Goal: Transaction & Acquisition: Subscribe to service/newsletter

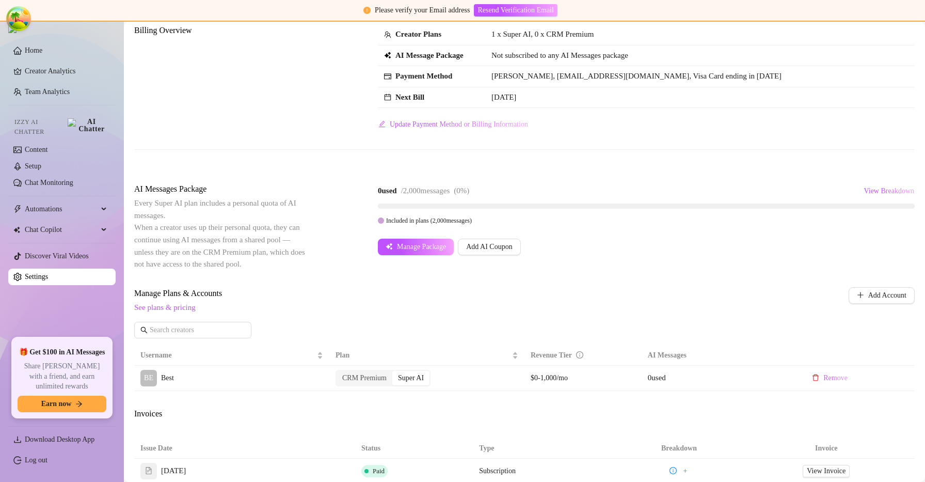
scroll to position [87, 0]
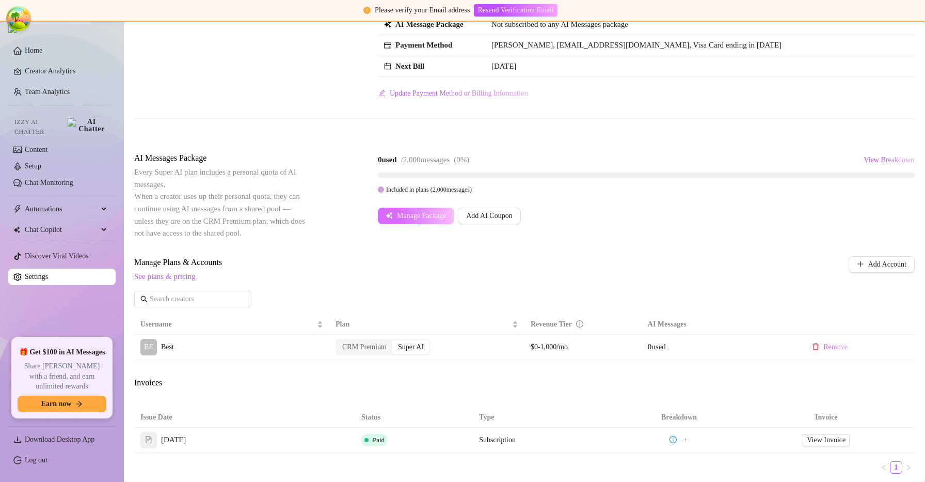
click at [406, 213] on span "Manage Package" at bounding box center [421, 216] width 49 height 8
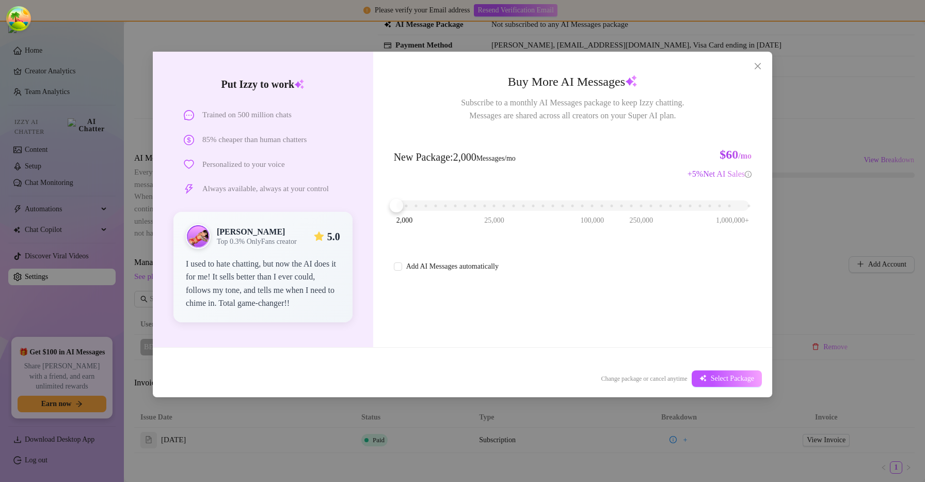
click at [415, 211] on div "2,000 25,000 100,000 250,000 1,000,000+" at bounding box center [573, 206] width 358 height 27
click at [420, 193] on div "2,000 25,000 100,000 250,000 1,000,000+" at bounding box center [573, 206] width 358 height 27
click at [417, 204] on div "2,000 25,000 100,000 250,000 1,000,000+" at bounding box center [572, 201] width 353 height 6
click at [728, 384] on button "Select Package" at bounding box center [727, 378] width 70 height 17
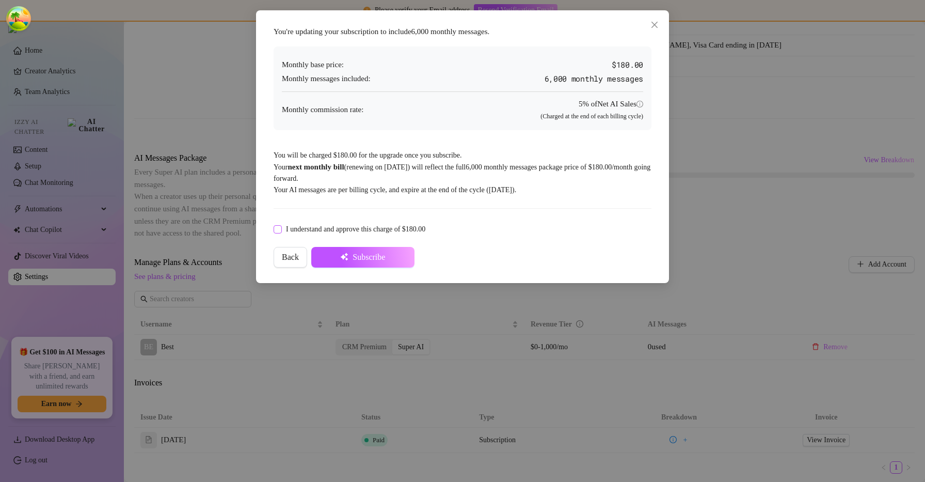
click at [342, 226] on span "I understand and approve this charge of $180.00" at bounding box center [356, 228] width 148 height 11
click at [281, 226] on input "I understand and approve this charge of $180.00" at bounding box center [277, 228] width 7 height 7
checkbox input "true"
click at [354, 249] on button "Subscribe" at bounding box center [362, 257] width 103 height 21
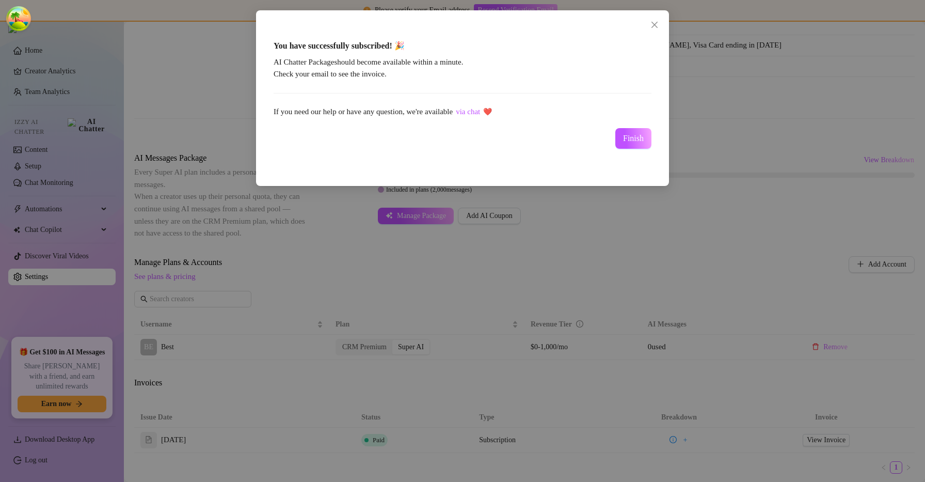
click at [649, 151] on div "You have successfully subscribed! 🎉 AI Chatter Package should become available …" at bounding box center [462, 98] width 388 height 155
click at [636, 139] on span "Finish" at bounding box center [633, 138] width 21 height 9
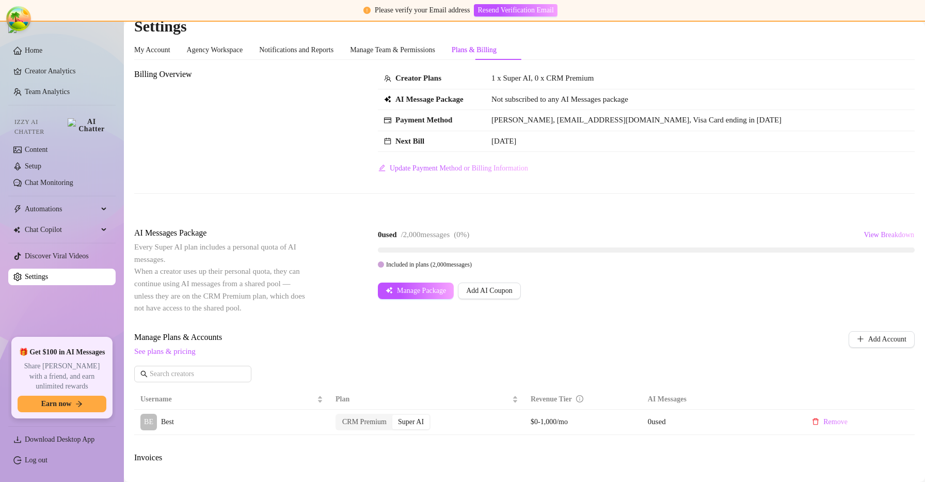
scroll to position [12, 0]
click at [545, 120] on span "John Doe, knsknd@lskdn.com, Visa Card ending in 1515" at bounding box center [636, 120] width 290 height 8
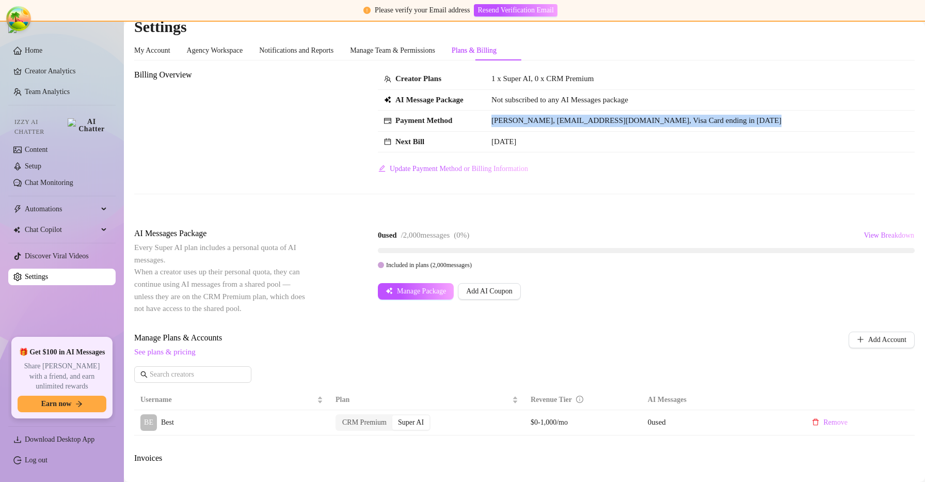
click at [545, 120] on span "John Doe, knsknd@lskdn.com, Visa Card ending in 1515" at bounding box center [636, 120] width 290 height 8
click at [47, 457] on link "Log out" at bounding box center [36, 460] width 23 height 8
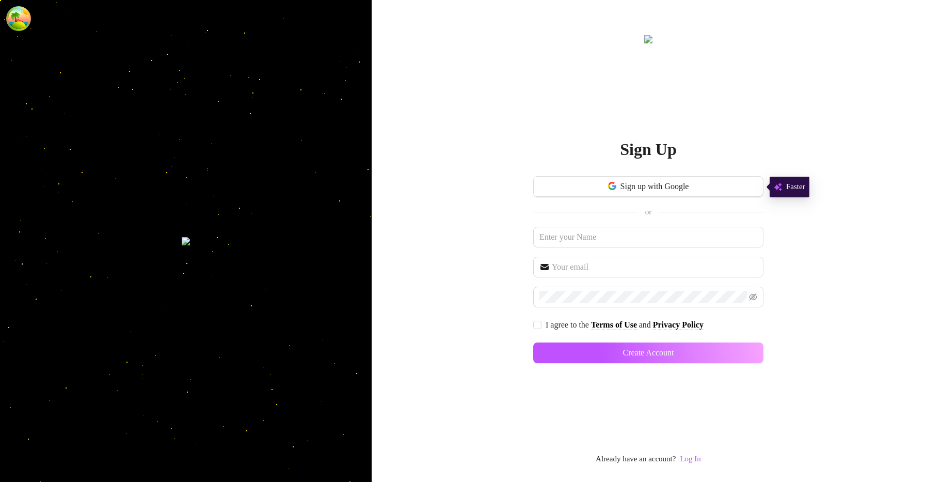
drag, startPoint x: 687, startPoint y: 460, endPoint x: 656, endPoint y: 374, distance: 92.1
click at [687, 460] on link "Log In" at bounding box center [690, 458] width 21 height 8
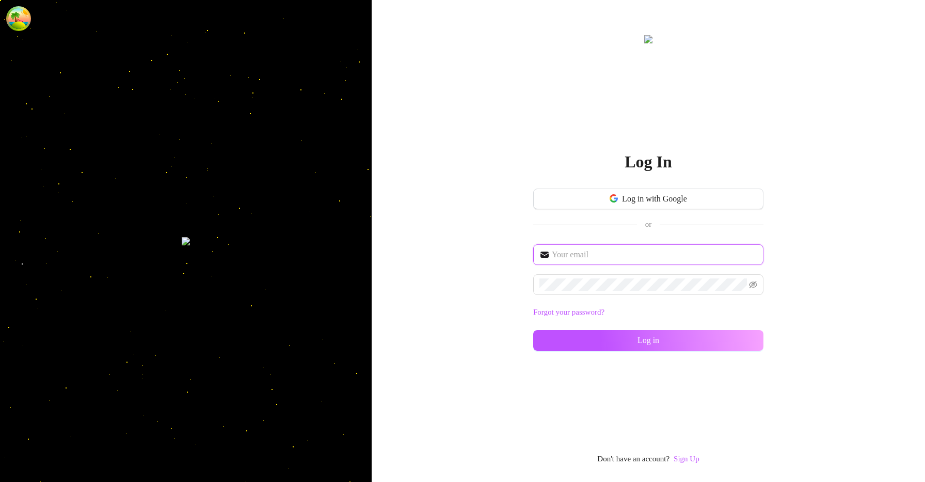
click at [618, 252] on input "text" at bounding box center [654, 254] width 205 height 12
click at [621, 257] on input "text" at bounding box center [654, 254] width 205 height 12
type input "im@supercreator.app"
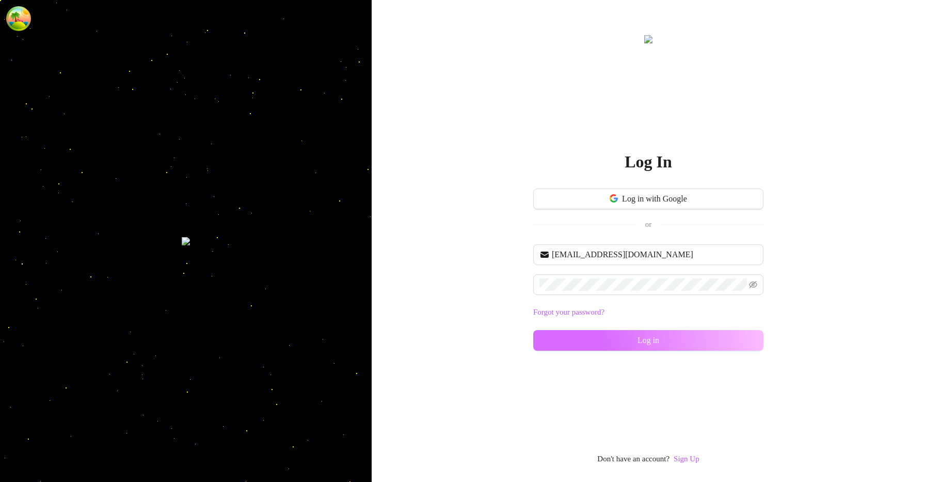
click at [743, 330] on button "Log in" at bounding box center [648, 340] width 230 height 21
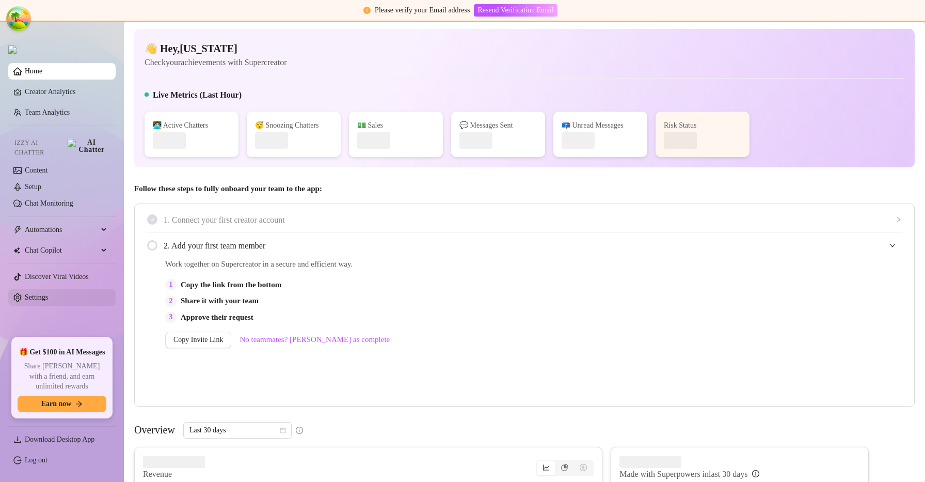
click at [44, 293] on link "Settings" at bounding box center [36, 297] width 23 height 8
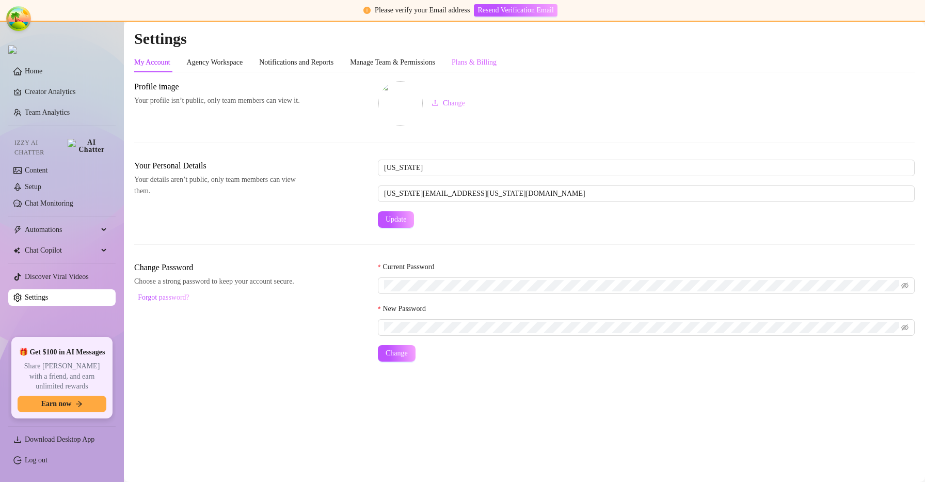
click at [485, 69] on div "Plans & Billing" at bounding box center [474, 63] width 45 height 20
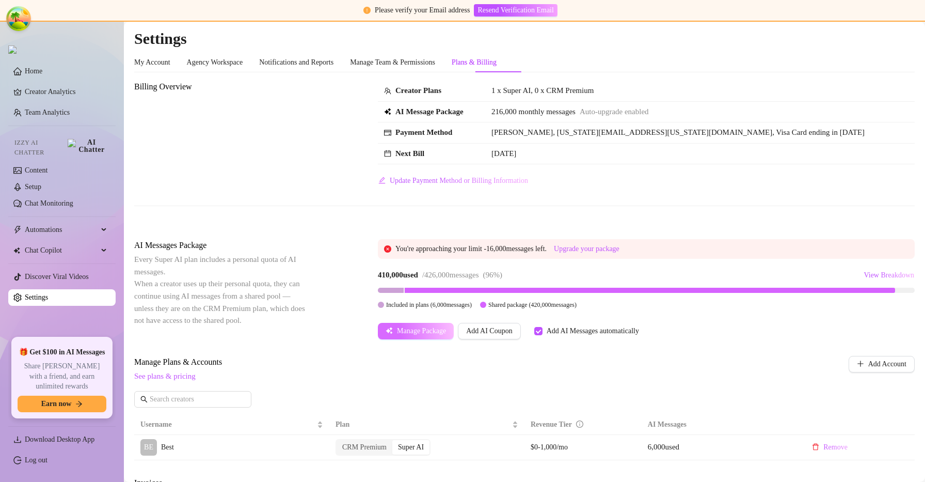
click at [424, 334] on span "Manage Package" at bounding box center [421, 331] width 49 height 8
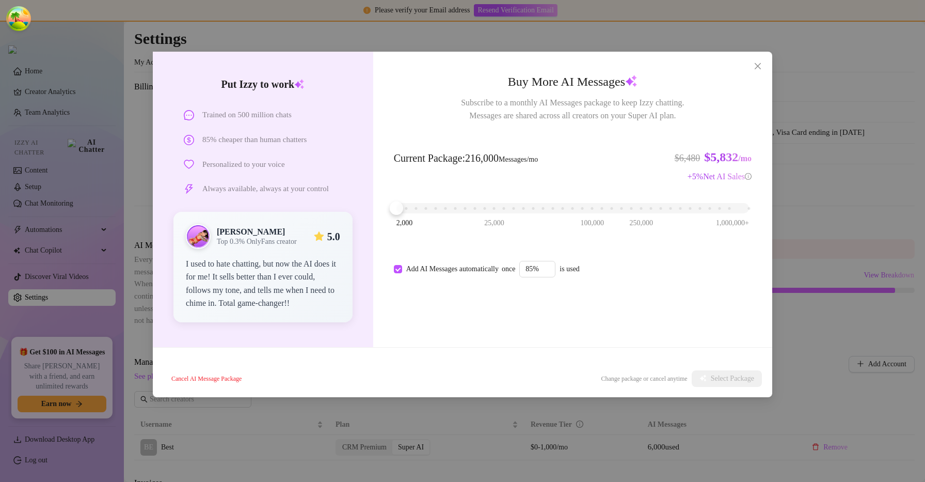
click at [434, 213] on div "2,000 25,000 100,000 250,000 1,000,000+" at bounding box center [573, 208] width 358 height 27
click at [723, 380] on span "Select Package" at bounding box center [732, 378] width 43 height 8
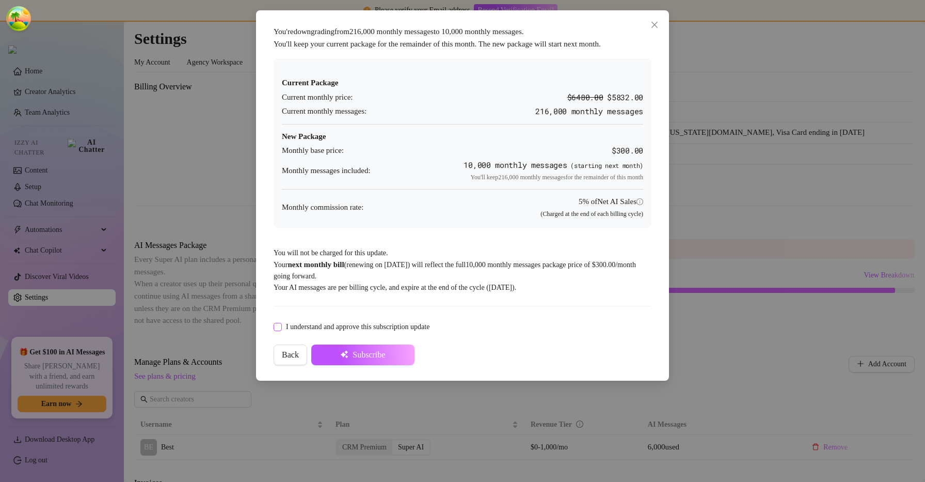
click at [276, 327] on input "I understand and approve this subscription update" at bounding box center [277, 326] width 7 height 7
checkbox input "true"
click at [376, 359] on button "Subscribe" at bounding box center [362, 354] width 103 height 21
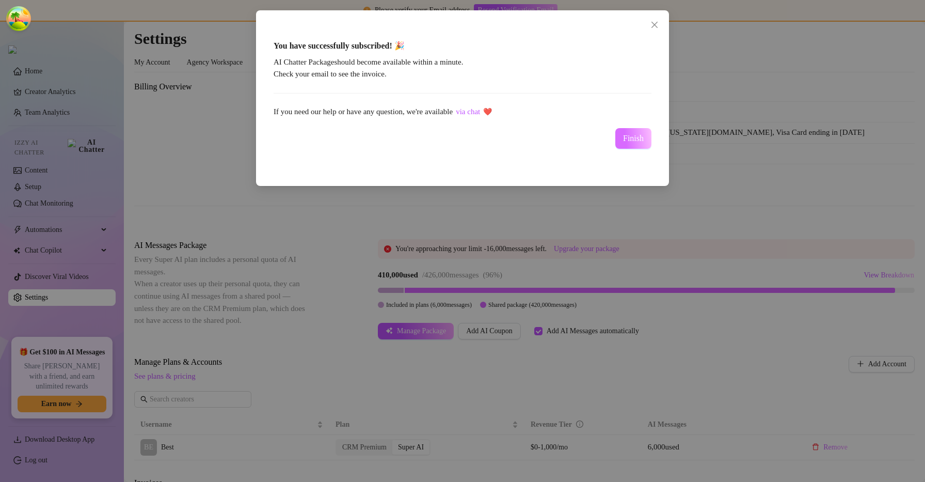
click at [642, 141] on span "Finish" at bounding box center [633, 138] width 21 height 9
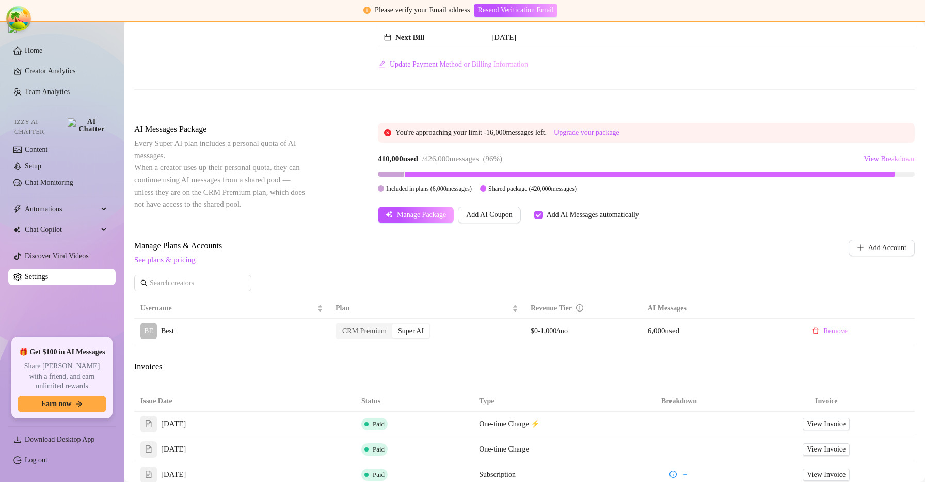
scroll to position [108, 0]
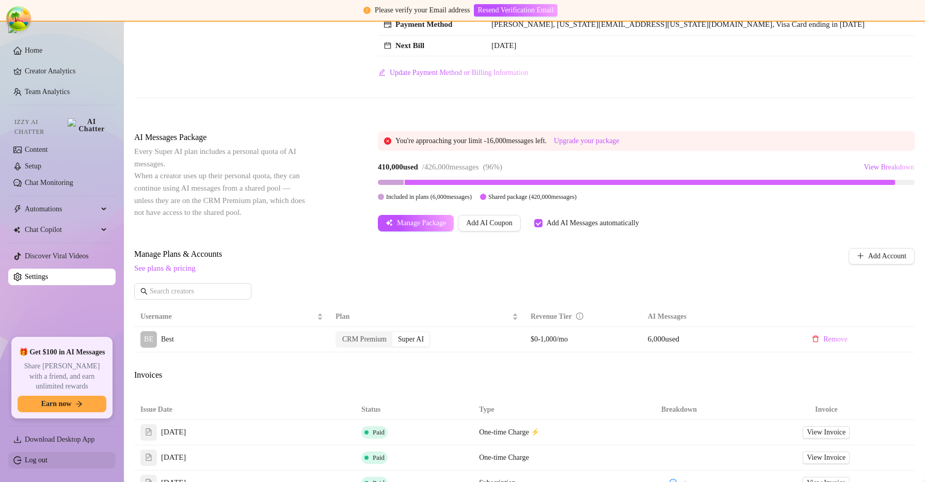
click at [28, 459] on link "Log out" at bounding box center [36, 460] width 23 height 8
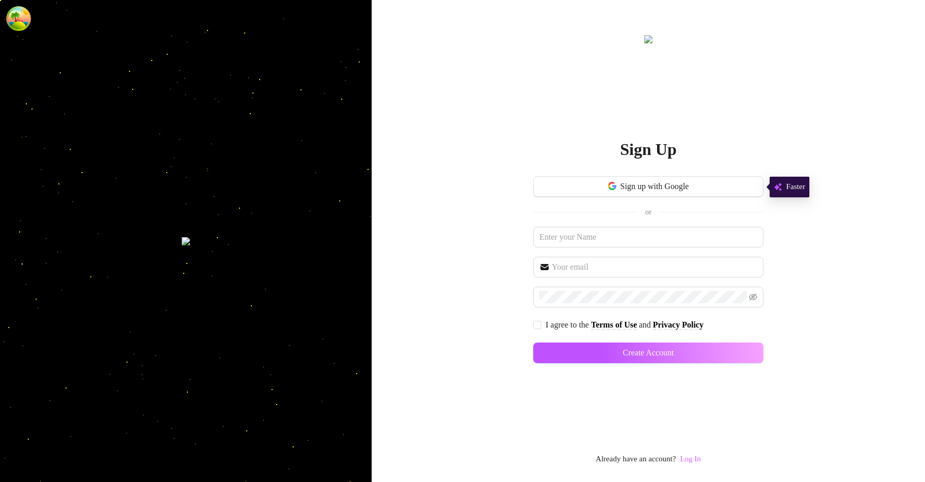
click at [695, 456] on link "Log In" at bounding box center [690, 458] width 21 height 8
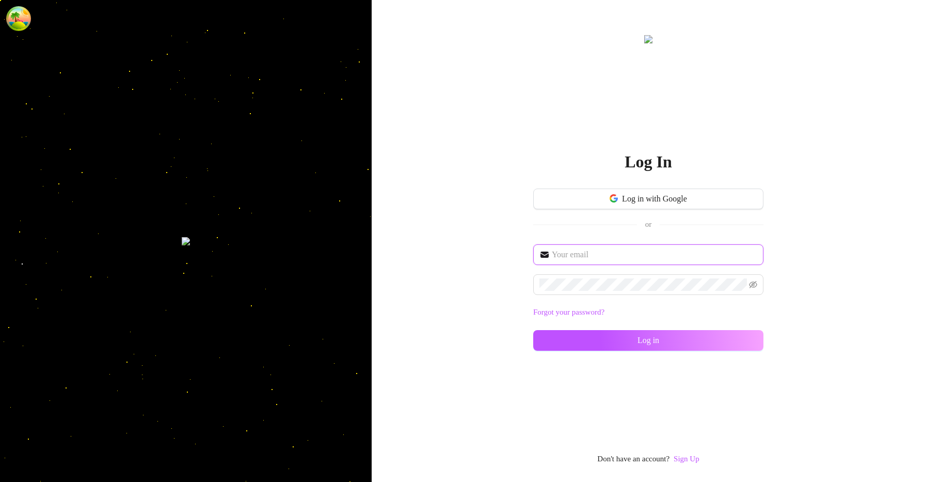
click at [636, 258] on input "text" at bounding box center [654, 254] width 205 height 12
type input "im@supercreator.app"
click at [533, 330] on button "Log in" at bounding box center [648, 340] width 230 height 21
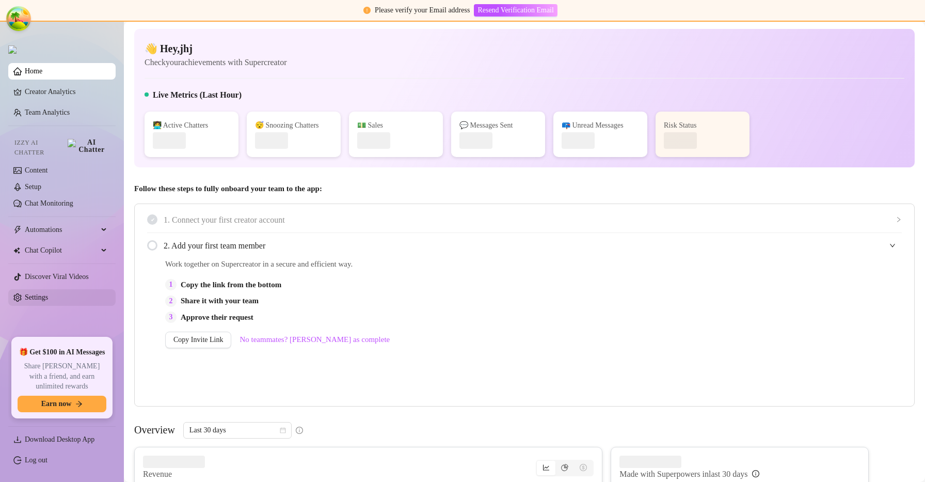
click at [48, 293] on link "Settings" at bounding box center [36, 297] width 23 height 8
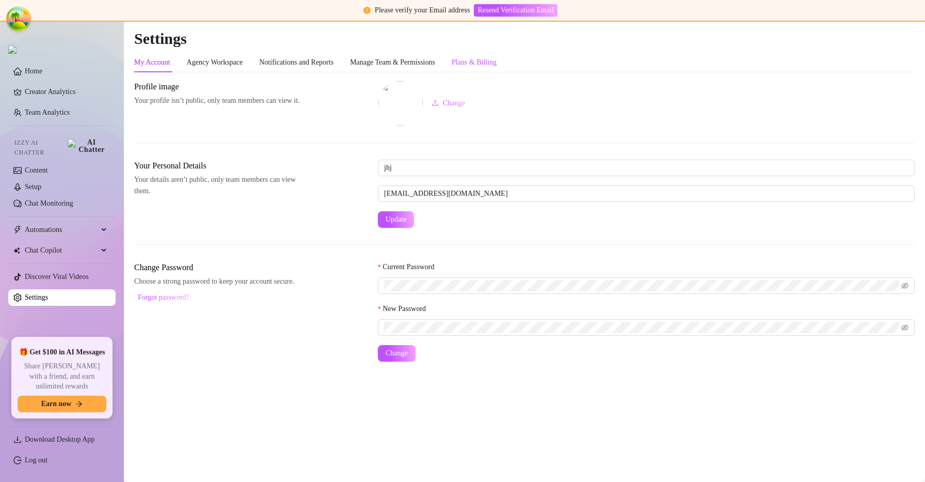
click at [478, 57] on div "Plans & Billing" at bounding box center [474, 62] width 45 height 11
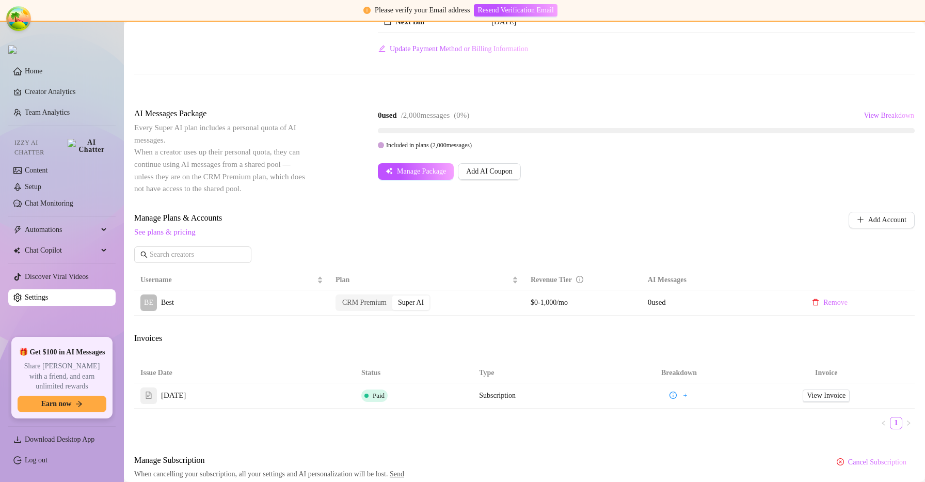
scroll to position [184, 0]
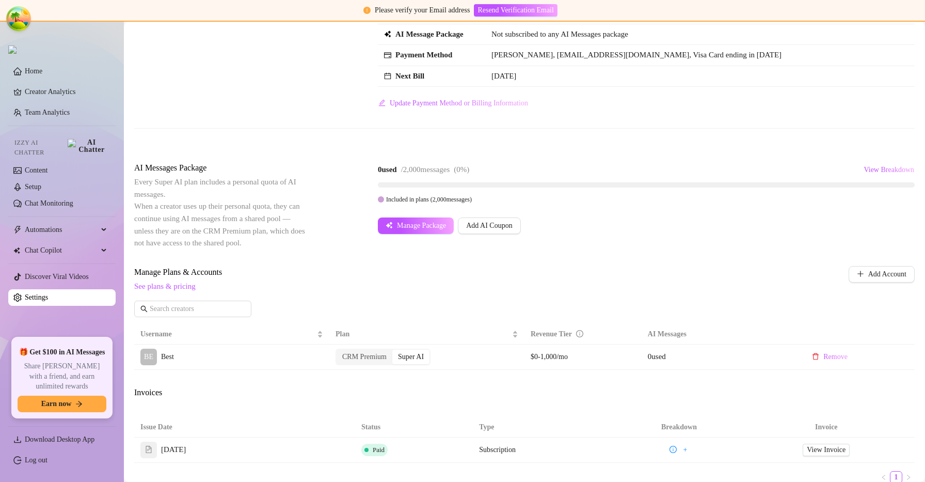
scroll to position [85, 0]
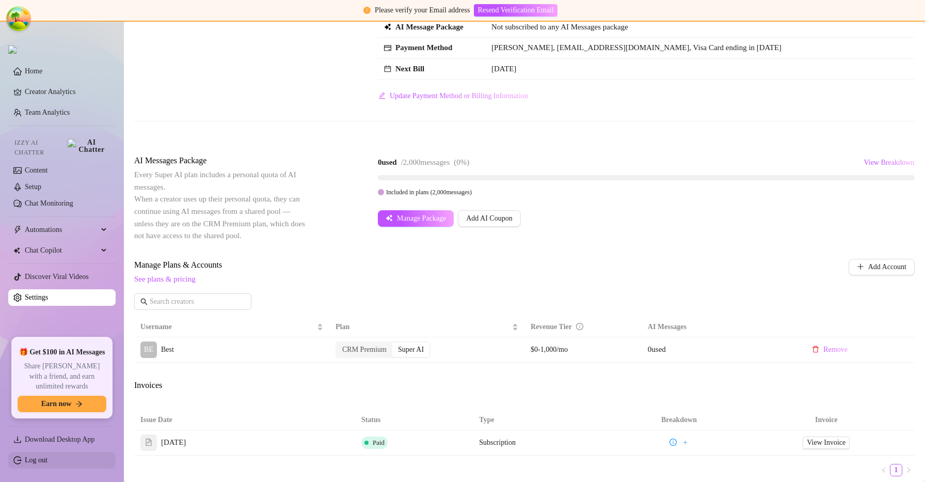
click at [47, 456] on link "Log out" at bounding box center [36, 460] width 23 height 8
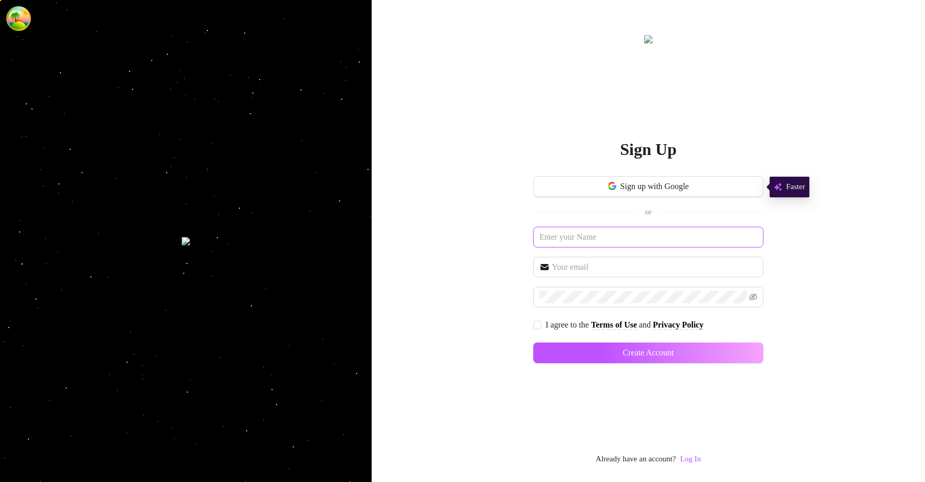
click at [653, 245] on input "text" at bounding box center [648, 237] width 230 height 21
type input "billling100"
type input "[EMAIL_ADDRESS][DOMAIN_NAME]"
click at [531, 332] on div "Sign Up Sign up with Google or billling100 billing100@billing100.com I agree to…" at bounding box center [648, 241] width 553 height 482
click at [537, 328] on span at bounding box center [537, 325] width 8 height 8
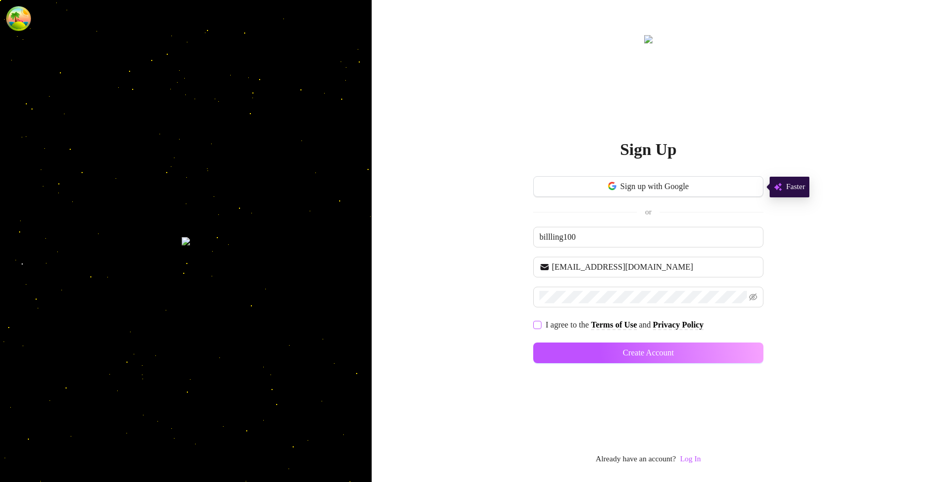
click at [537, 328] on input "I agree to the Terms of Use and Privacy Policy" at bounding box center [536, 324] width 7 height 7
checkbox input "true"
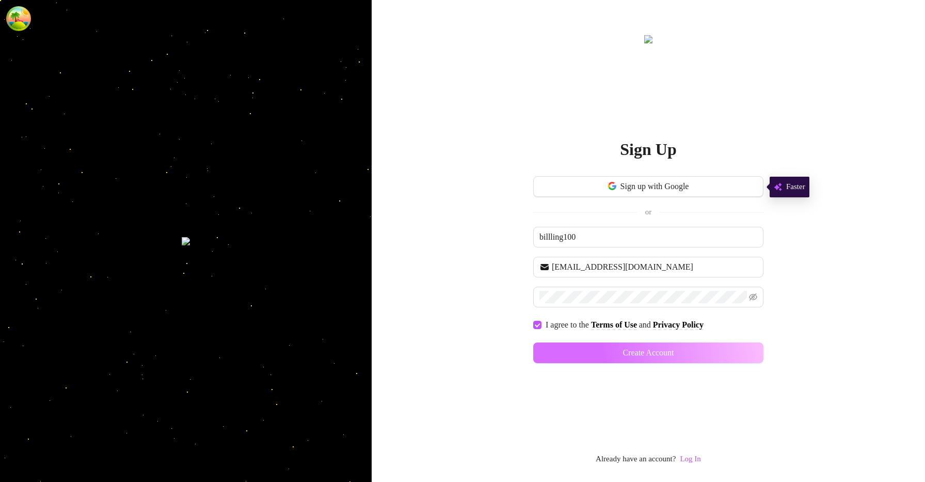
click at [597, 354] on button "Create Account" at bounding box center [648, 352] width 230 height 21
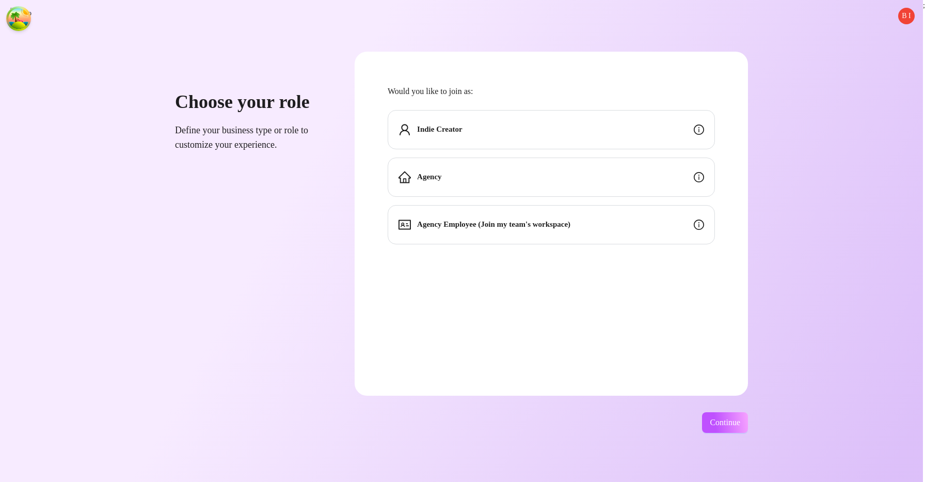
click at [614, 124] on div "Indie Creator" at bounding box center [551, 129] width 327 height 39
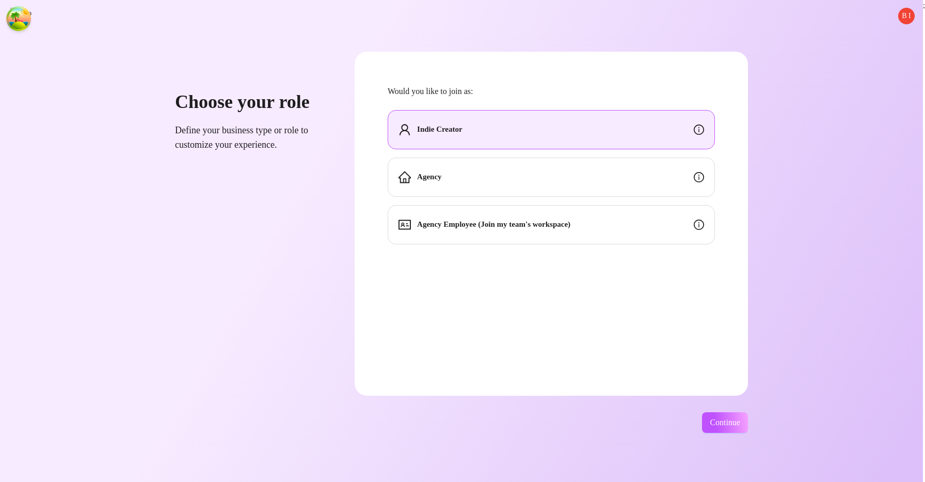
click at [740, 434] on div "B I Choose your role Define your business type or role to customize your experi…" at bounding box center [461, 241] width 923 height 482
click at [742, 428] on button "Continue" at bounding box center [725, 422] width 46 height 21
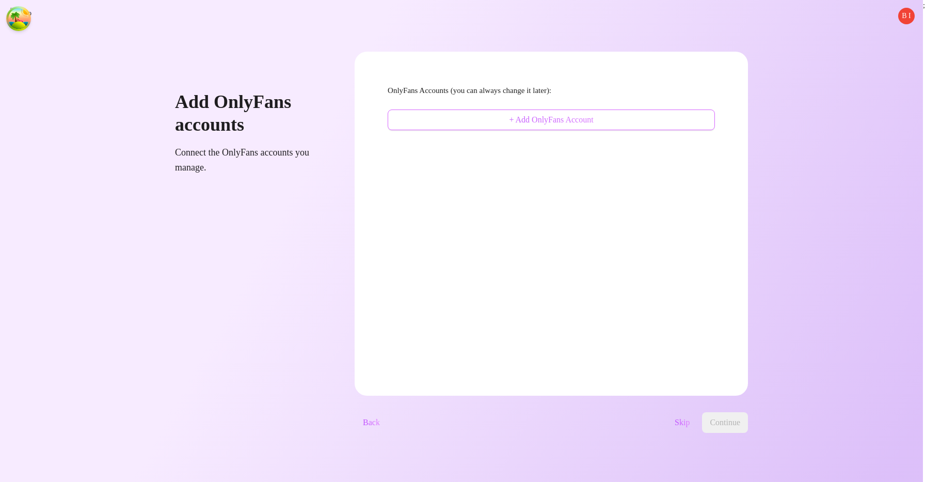
click at [617, 126] on button "+ Add OnlyFans Account" at bounding box center [551, 119] width 327 height 21
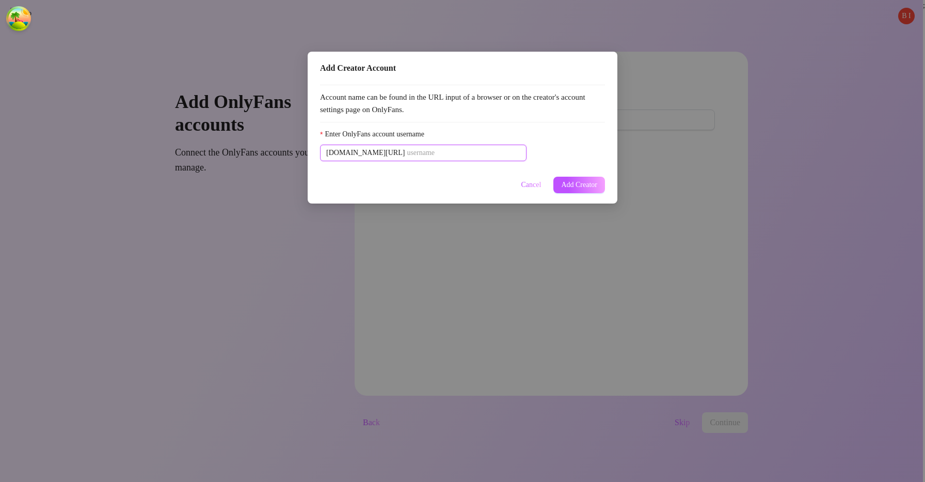
type input "v"
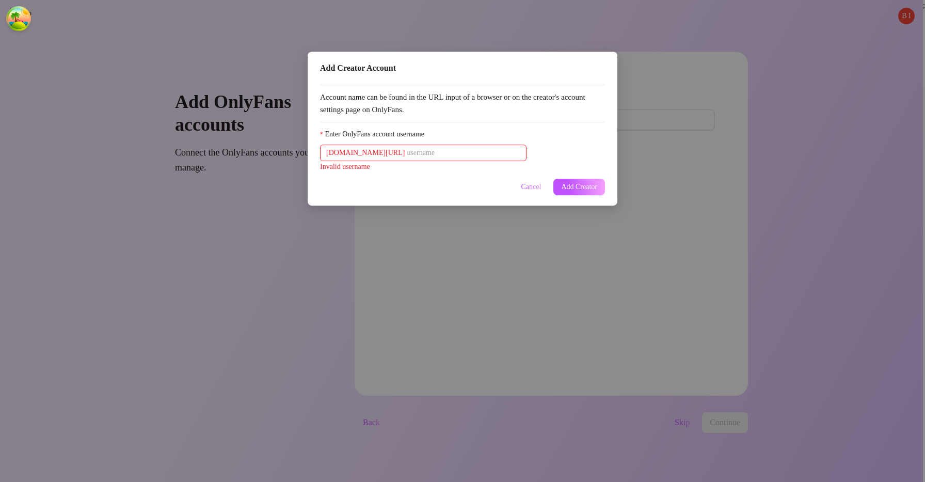
paste input "u21892667nice"
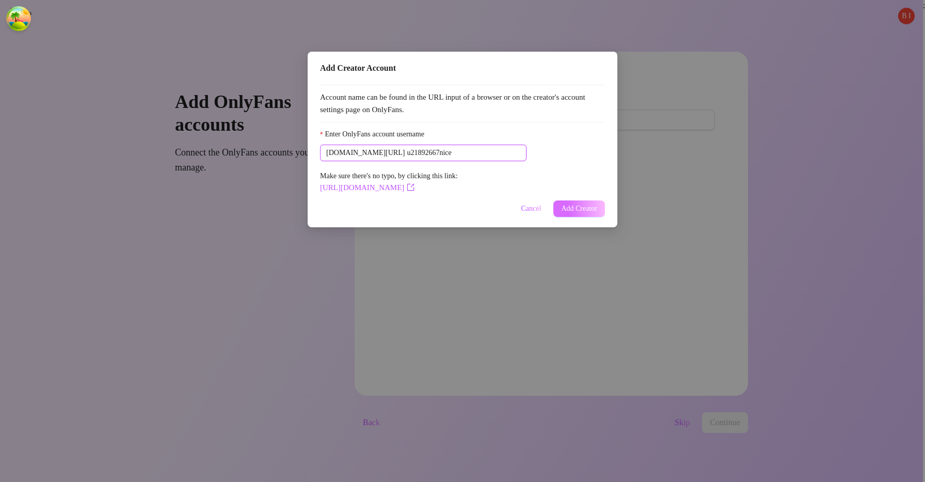
type input "u21892667nice"
click at [561, 202] on button "Add Creator" at bounding box center [579, 208] width 52 height 17
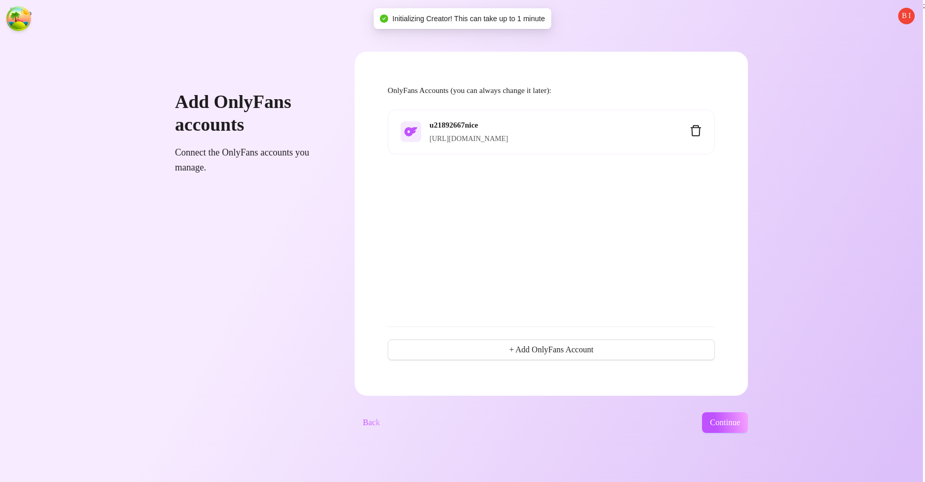
click at [743, 411] on div "B I Add OnlyFans accounts Connect the OnlyFans accounts you manage. OnlyFans Ac…" at bounding box center [461, 241] width 923 height 482
click at [740, 419] on span "Continue" at bounding box center [725, 422] width 30 height 9
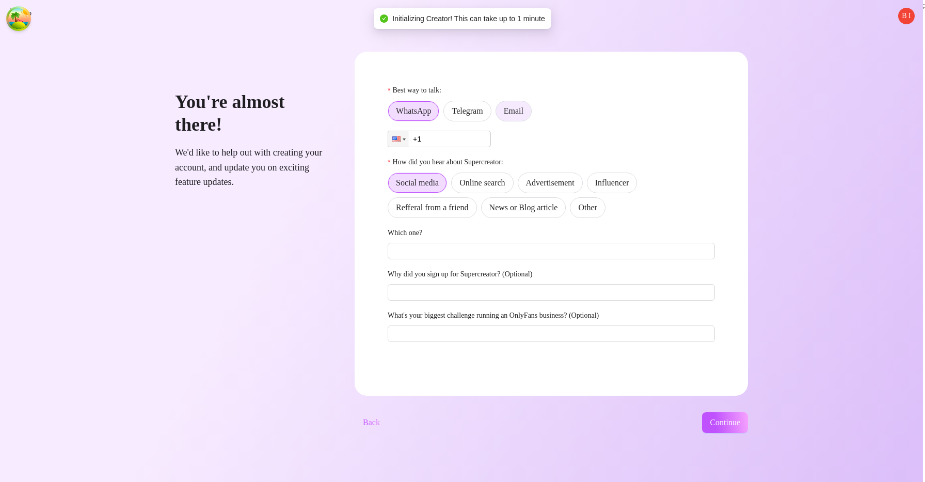
click at [532, 121] on label "Email" at bounding box center [513, 111] width 36 height 21
click at [499, 114] on input "Email" at bounding box center [499, 114] width 0 height 0
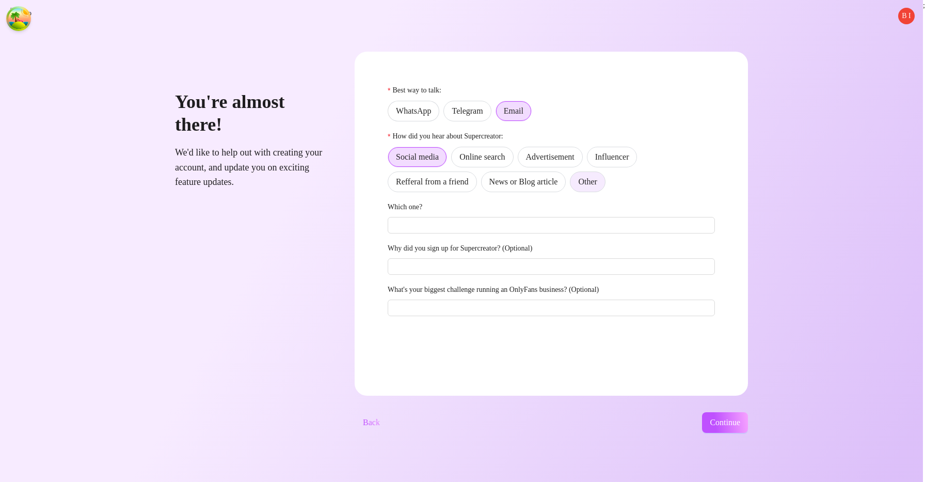
click at [604, 177] on label "Other" at bounding box center [587, 181] width 35 height 21
click at [573, 184] on input "Other" at bounding box center [573, 184] width 0 height 0
click at [731, 419] on span "Continue" at bounding box center [725, 422] width 30 height 9
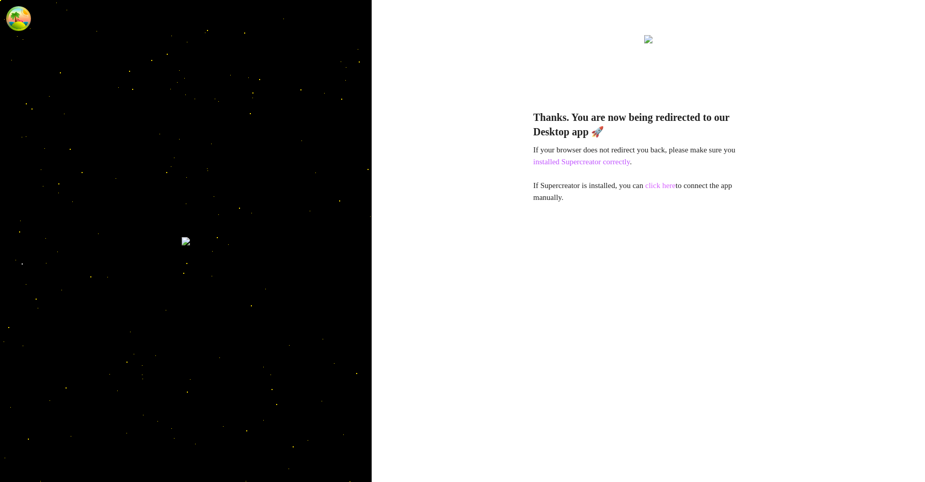
click at [663, 185] on link "click here" at bounding box center [660, 185] width 30 height 8
click at [664, 189] on link "click here" at bounding box center [660, 185] width 30 height 8
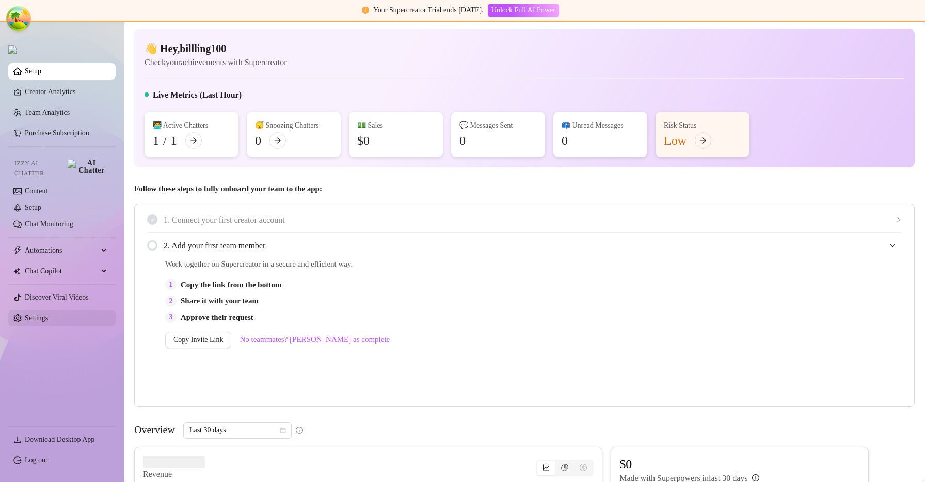
click at [42, 315] on link "Settings" at bounding box center [36, 318] width 23 height 8
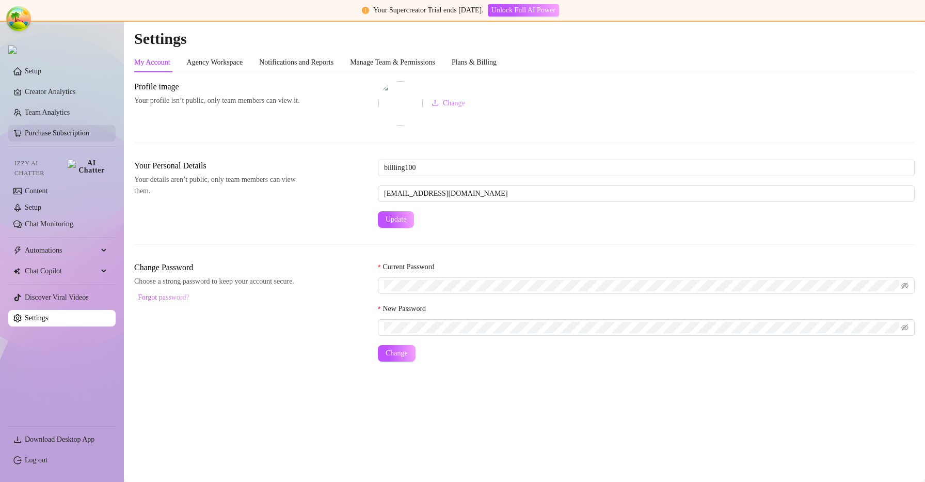
click at [94, 141] on link "Purchase Subscription" at bounding box center [66, 133] width 83 height 17
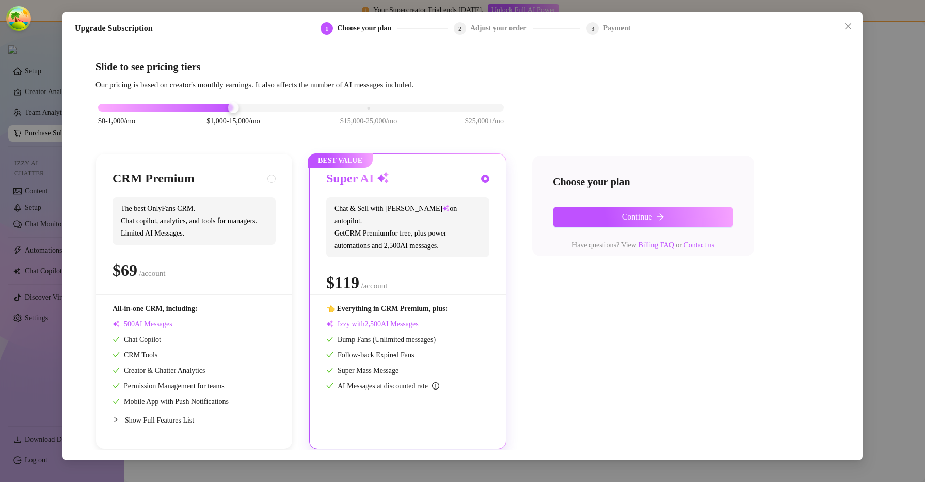
click at [277, 179] on div "CRM Premium The best OnlyFans CRM. Chat copilot, analytics, and tools for manag…" at bounding box center [194, 301] width 196 height 295
radio input "true"
radio input "false"
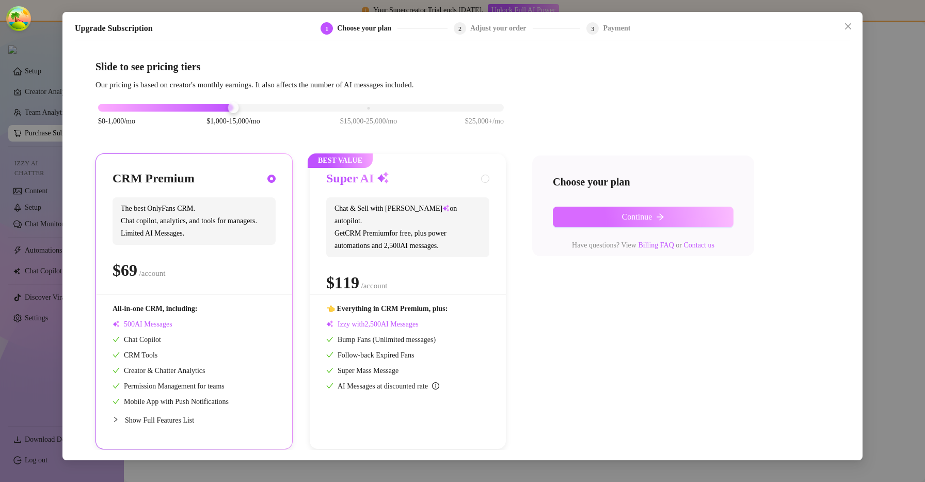
click at [648, 210] on button "Continue" at bounding box center [643, 216] width 181 height 21
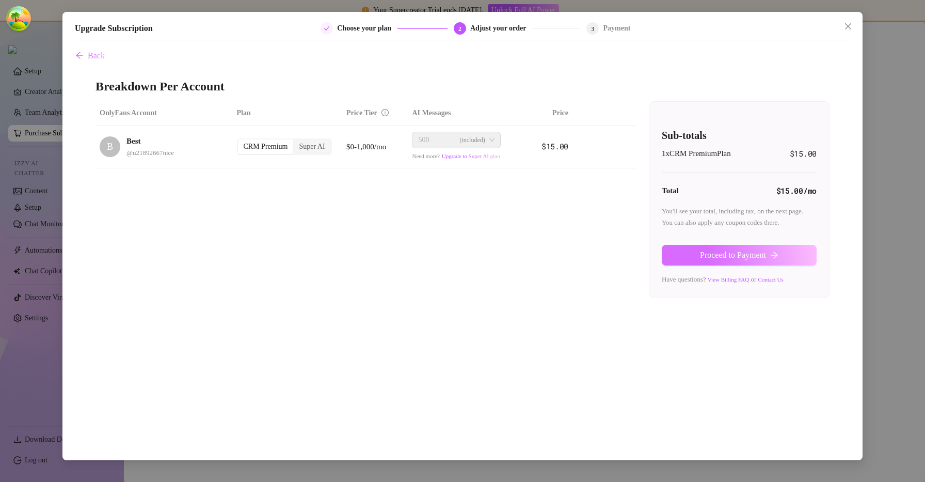
click at [747, 263] on button "Proceed to Payment" at bounding box center [739, 255] width 155 height 21
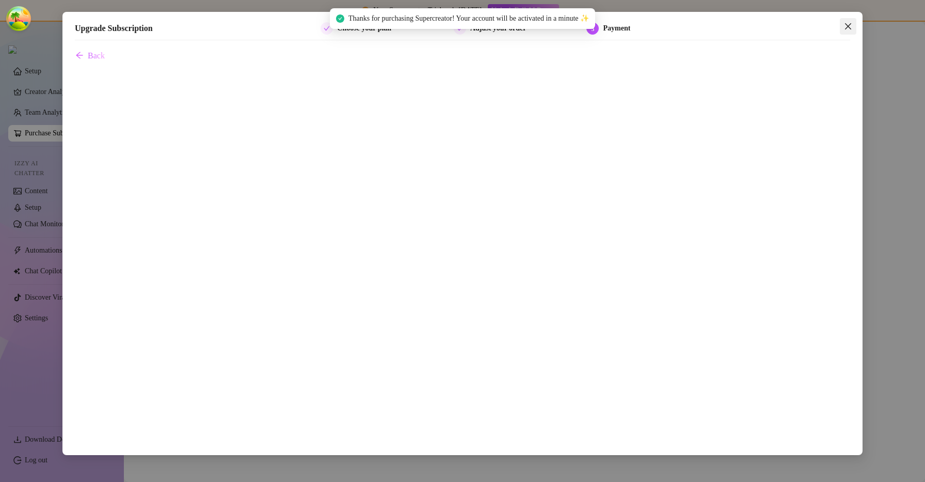
click at [854, 30] on span "Close" at bounding box center [848, 26] width 17 height 8
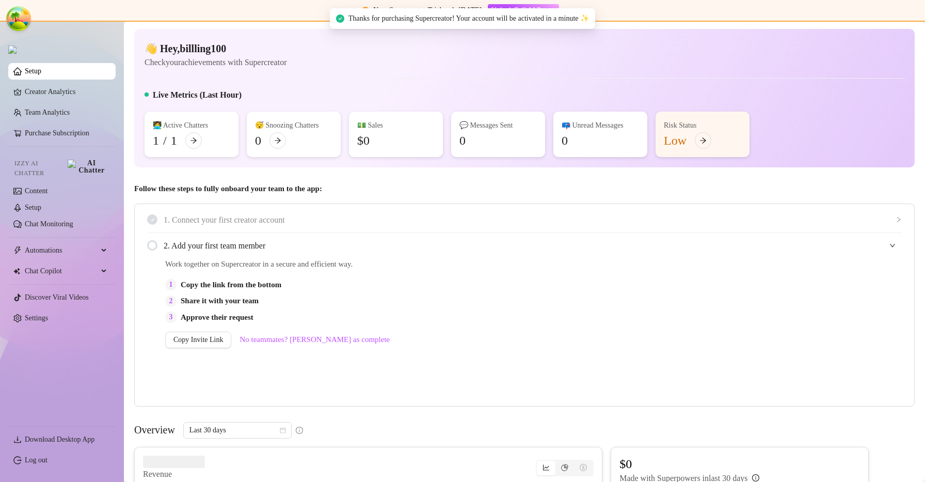
click at [84, 302] on ul "Setup Creator Analytics Team Analytics Purchase Subscription Izzy AI Chatter Co…" at bounding box center [61, 240] width 107 height 362
click at [48, 314] on link "Settings" at bounding box center [36, 318] width 23 height 8
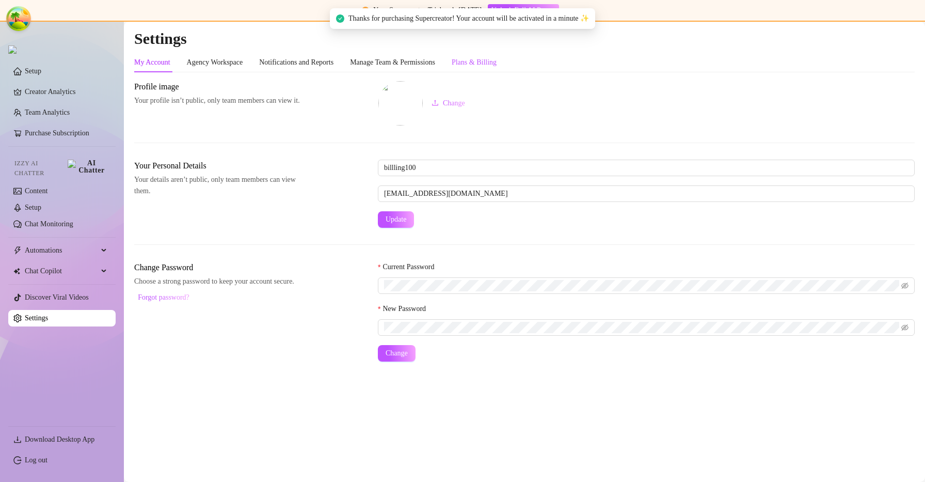
click at [494, 59] on div "Plans & Billing" at bounding box center [474, 62] width 45 height 11
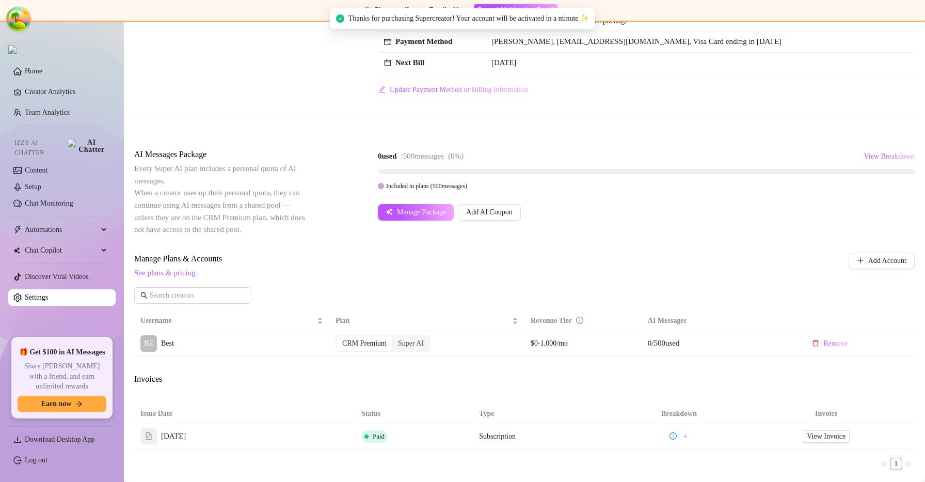
scroll to position [92, 0]
